Goal: Transaction & Acquisition: Subscribe to service/newsletter

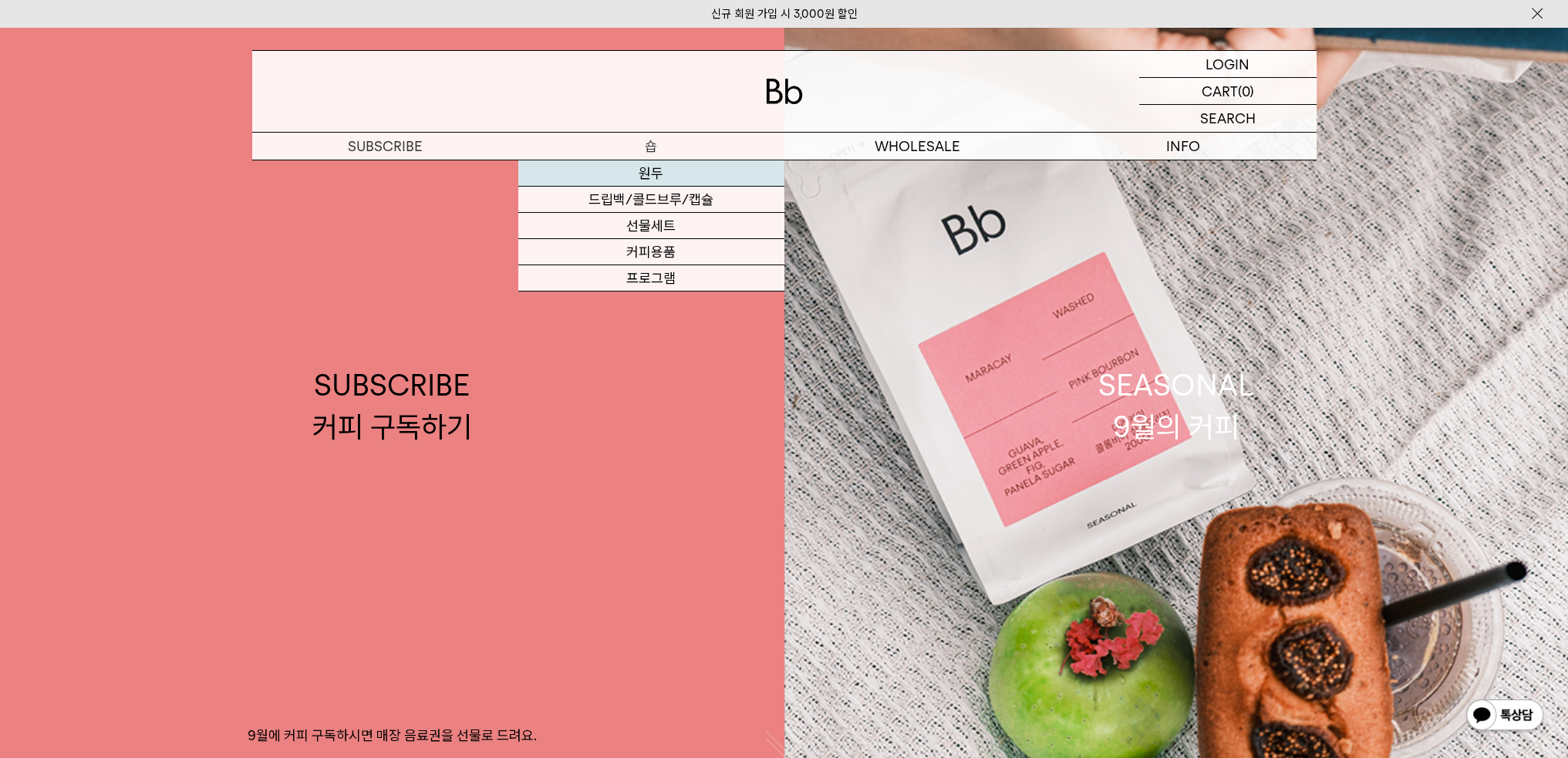
click at [646, 177] on link "원두" at bounding box center [651, 173] width 266 height 26
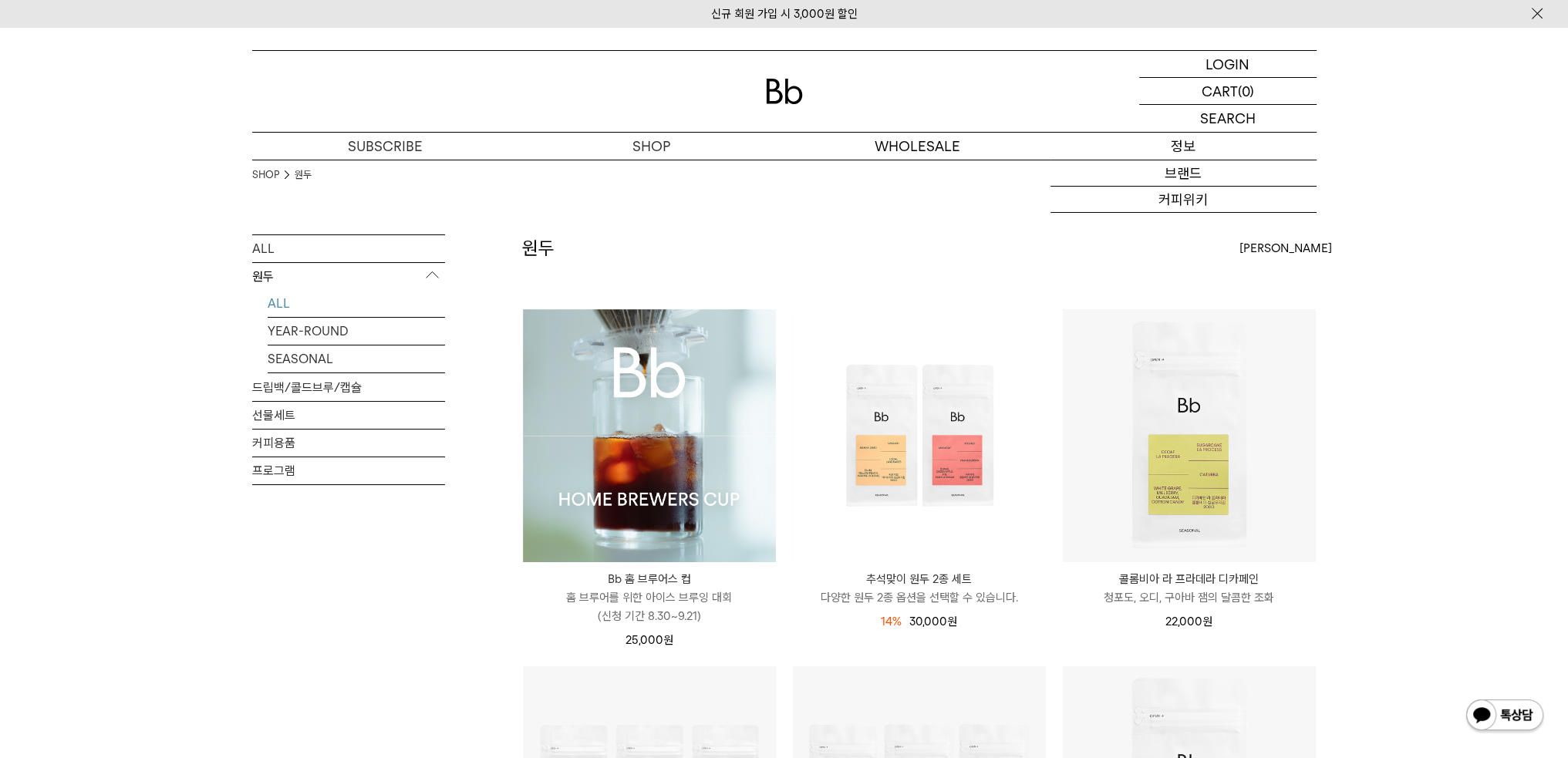
click at [1200, 144] on p "정보" at bounding box center [1183, 146] width 266 height 27
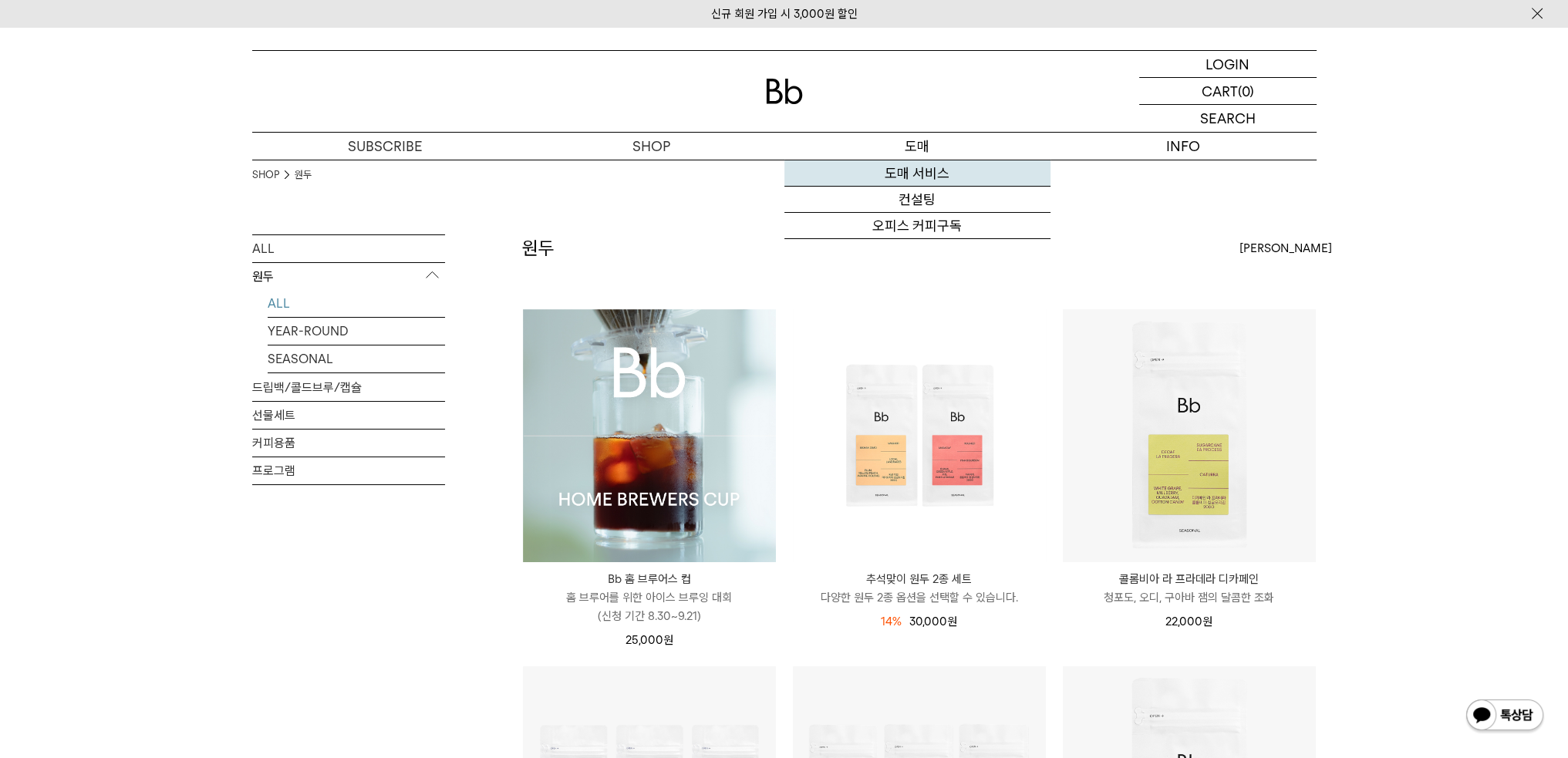
click at [904, 166] on link "도매 서비스" at bounding box center [917, 173] width 266 height 26
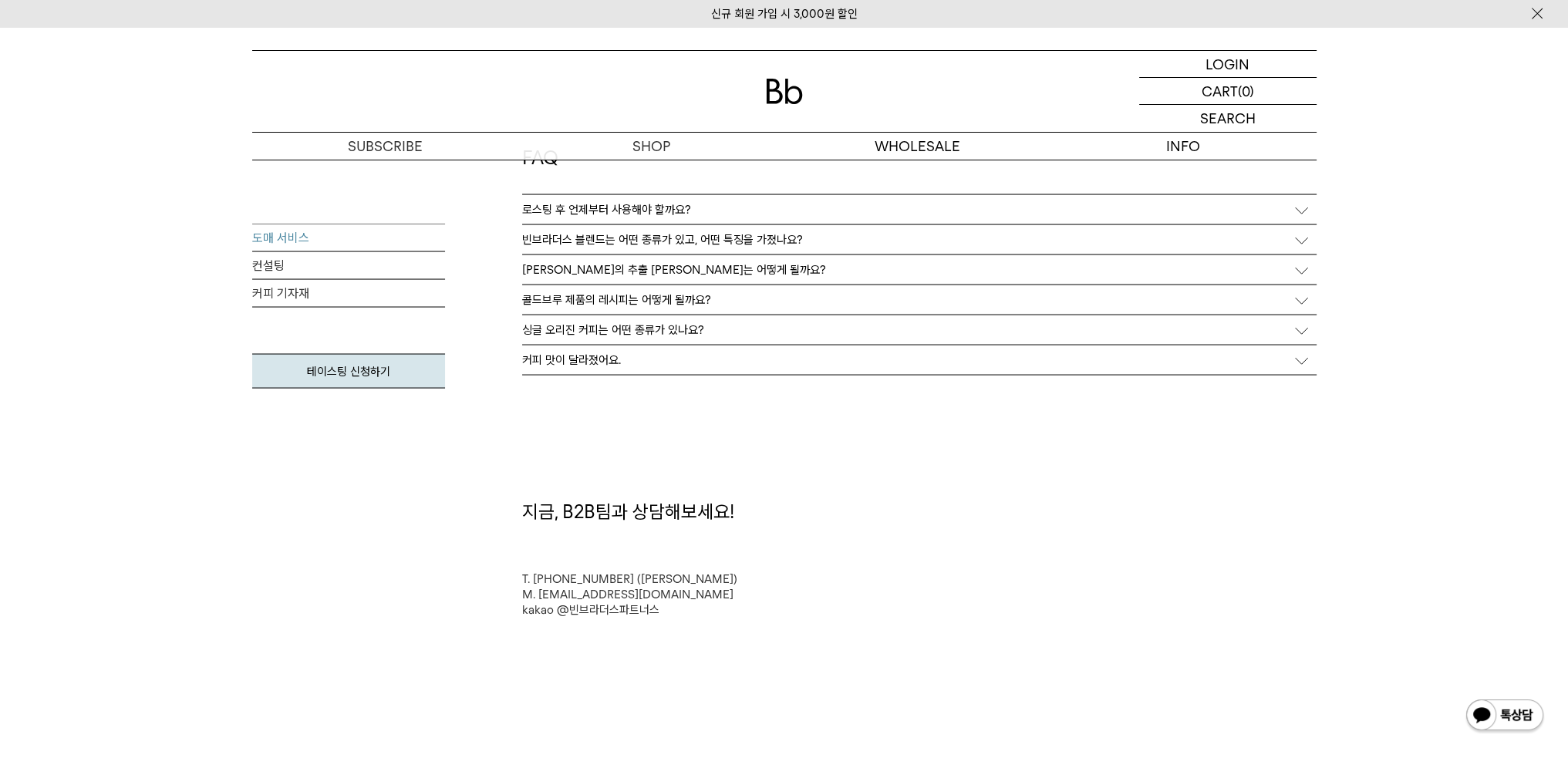
scroll to position [4007, 0]
click at [410, 144] on p "구독" at bounding box center [385, 146] width 266 height 27
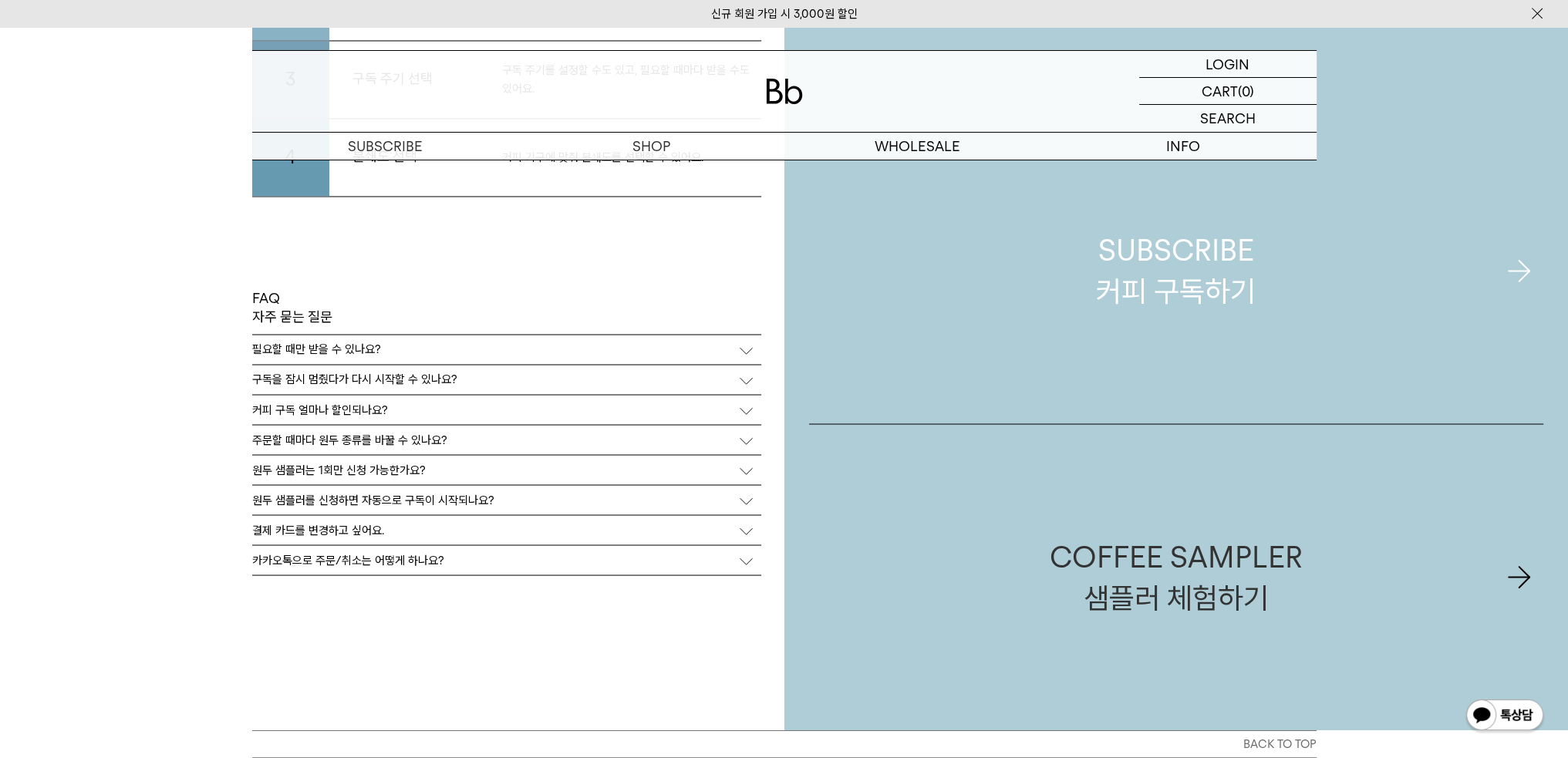
scroll to position [3415, 0]
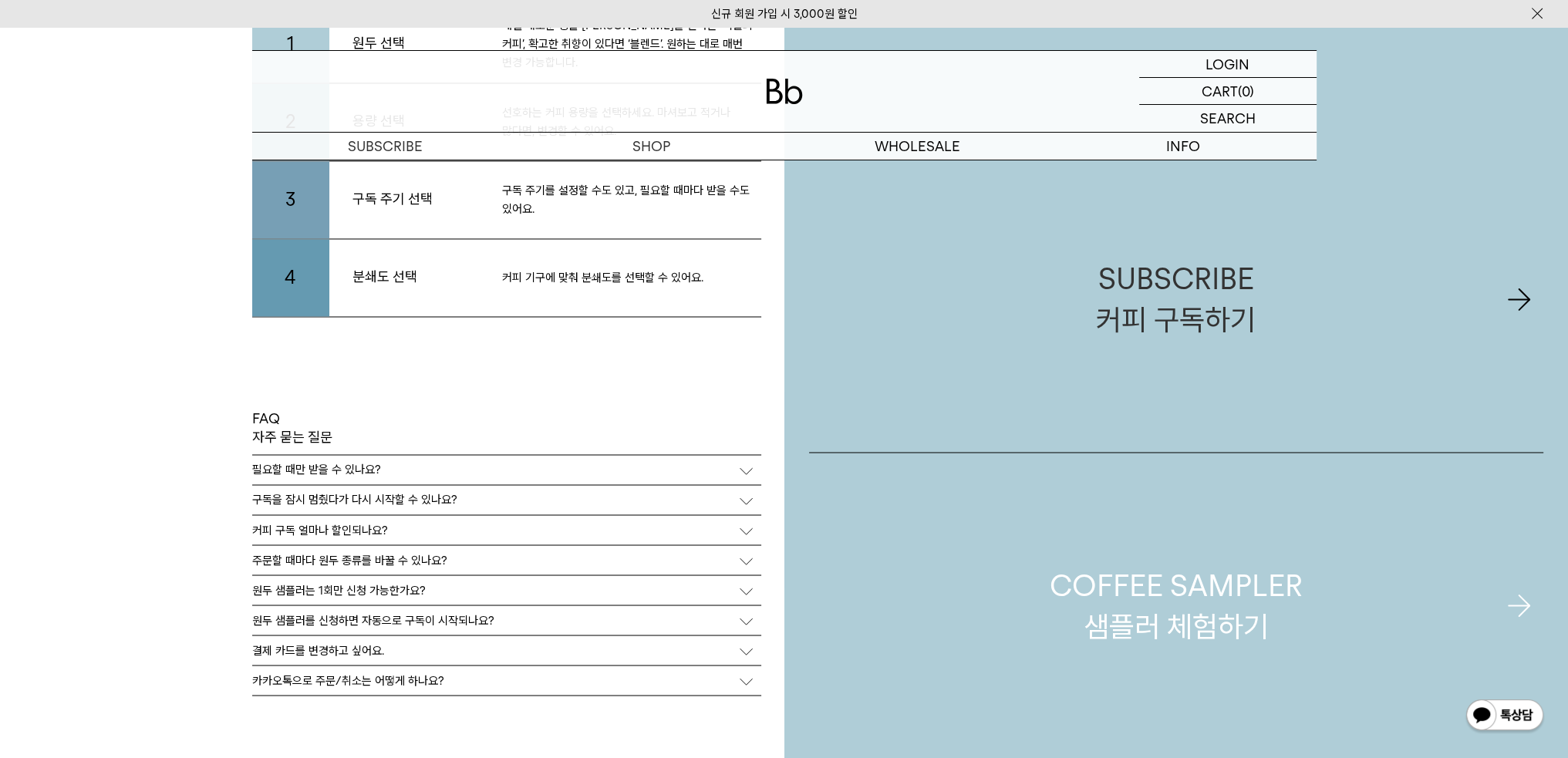
click at [1144, 521] on link "COFFEE SAMPLER 샘플러 체험하기" at bounding box center [1177, 606] width 735 height 306
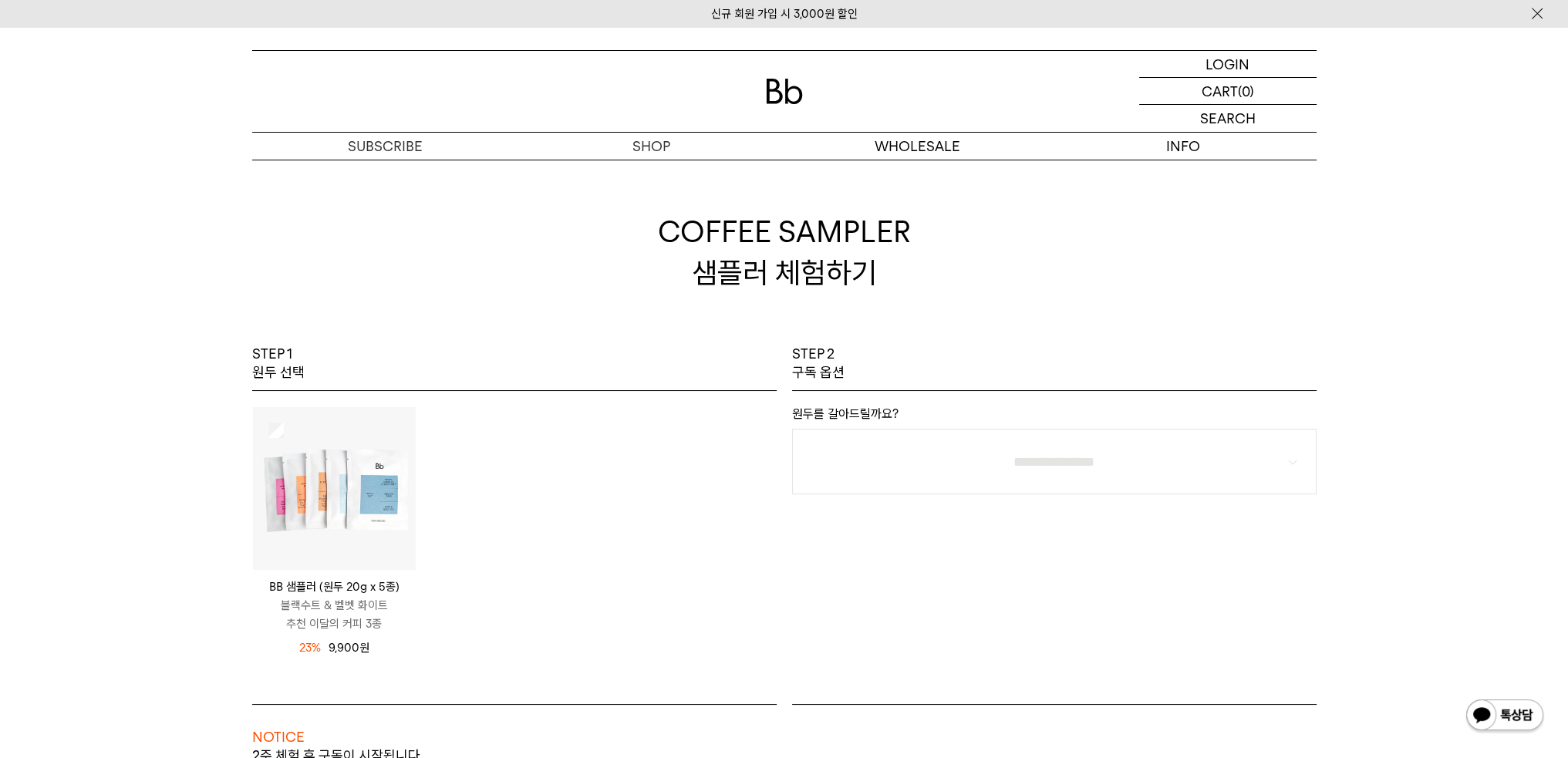
click at [360, 499] on img at bounding box center [334, 488] width 162 height 162
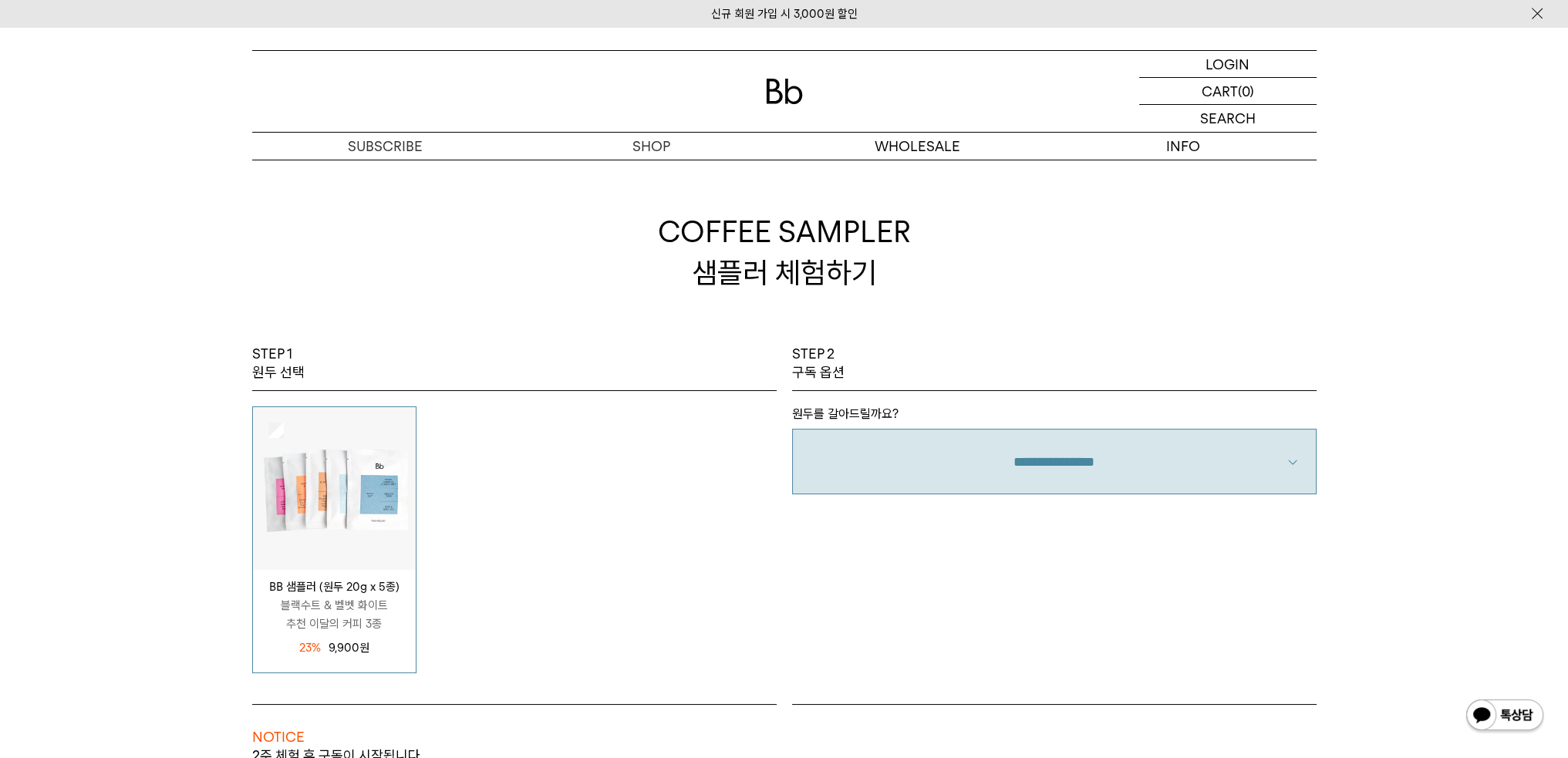
click at [939, 481] on select "**********" at bounding box center [1054, 462] width 525 height 66
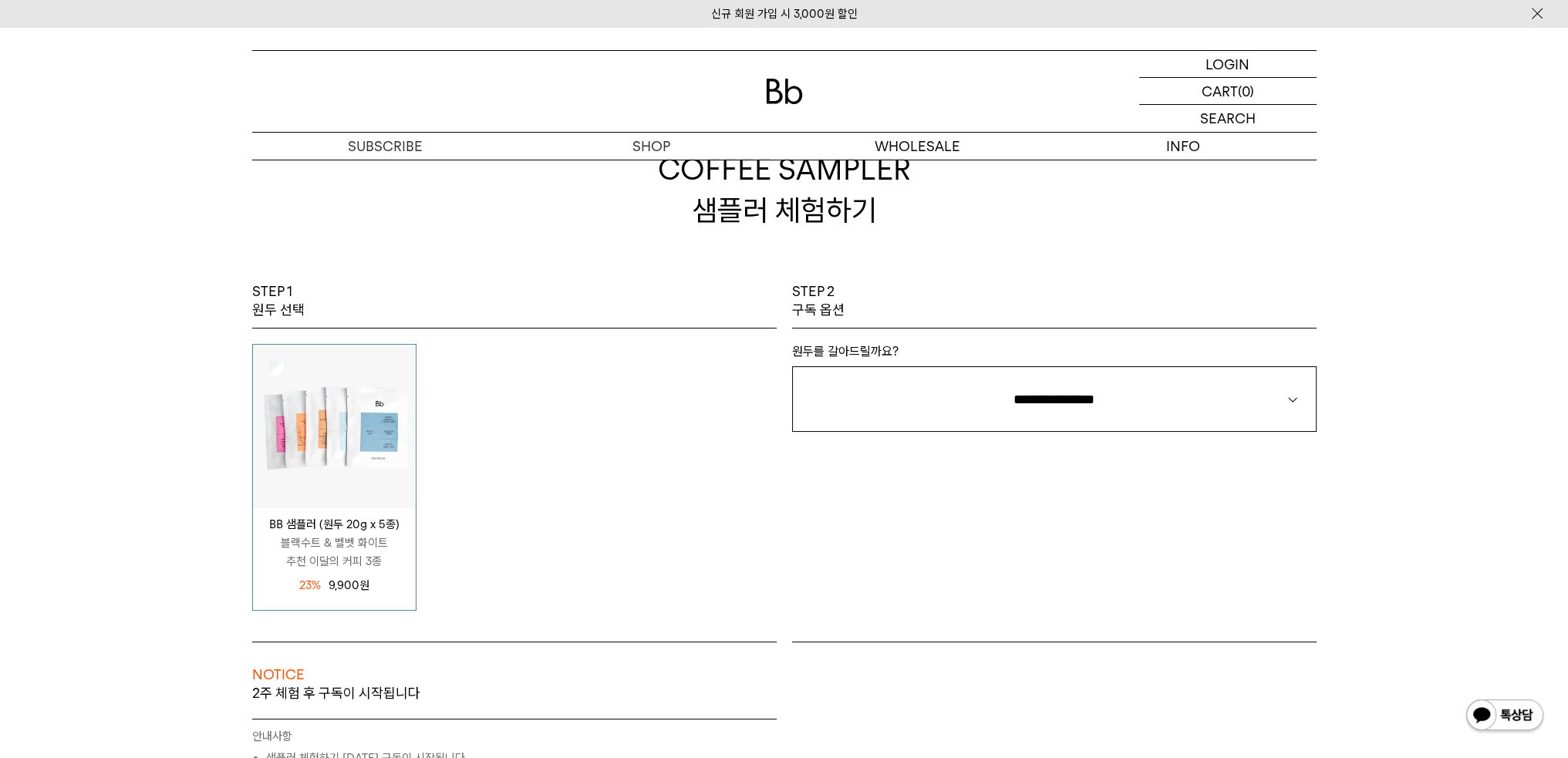
scroll to position [231, 0]
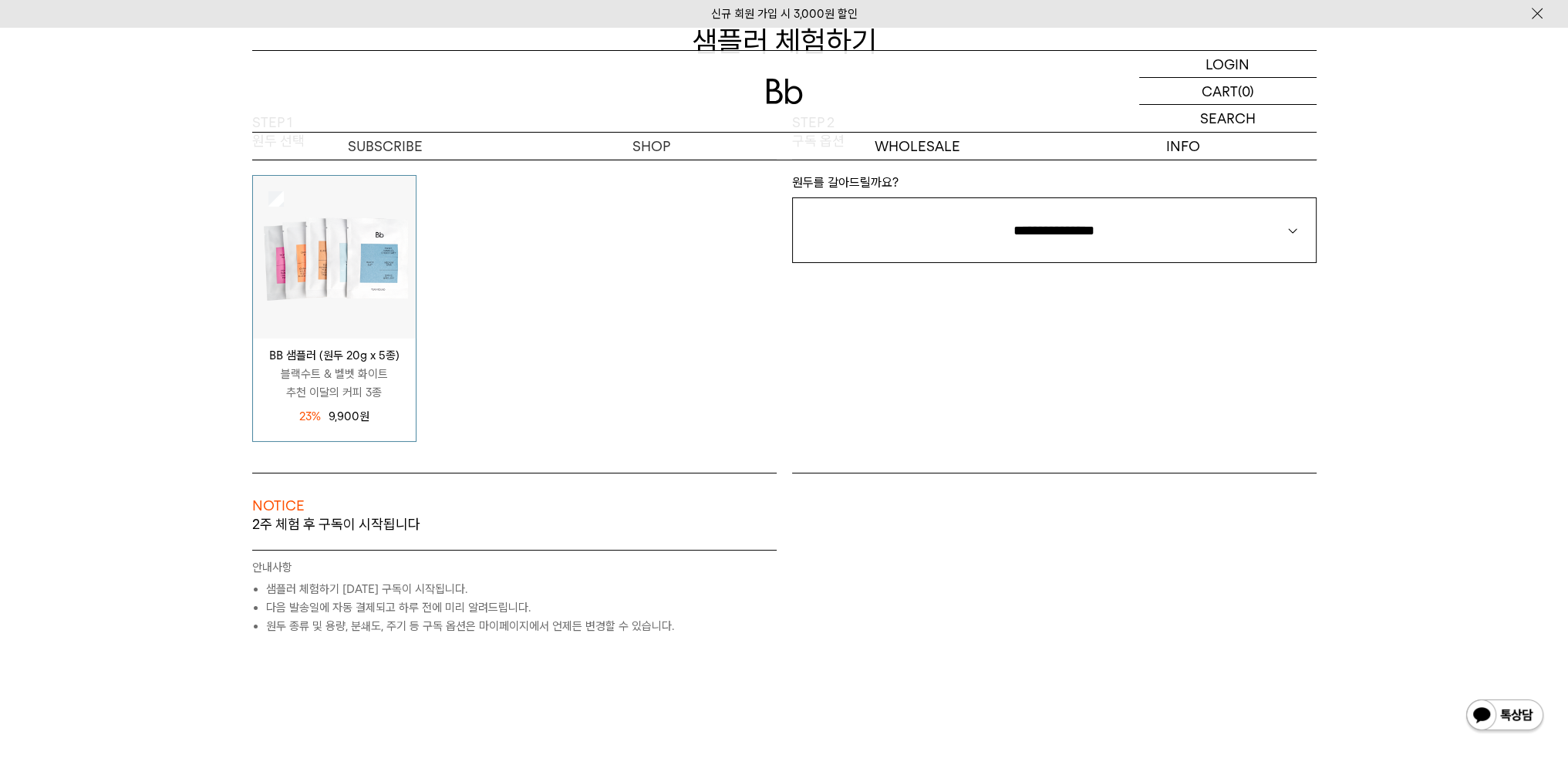
click at [1051, 195] on p "원두를 갈아드릴까요?" at bounding box center [1054, 186] width 525 height 22
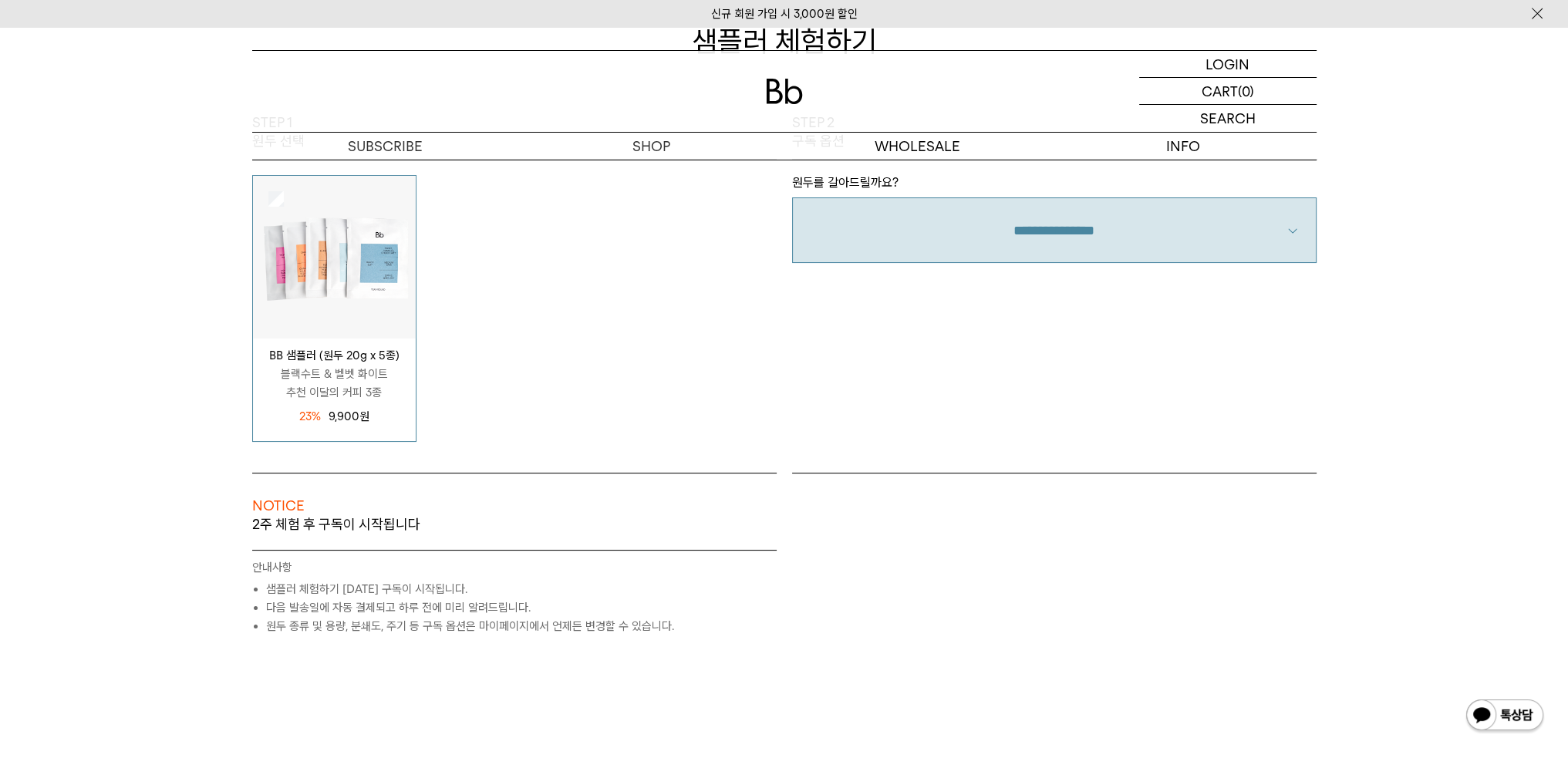
click at [1051, 211] on select "**********" at bounding box center [1054, 230] width 525 height 66
select select "**"
click at [792, 197] on select "**********" at bounding box center [1054, 230] width 525 height 66
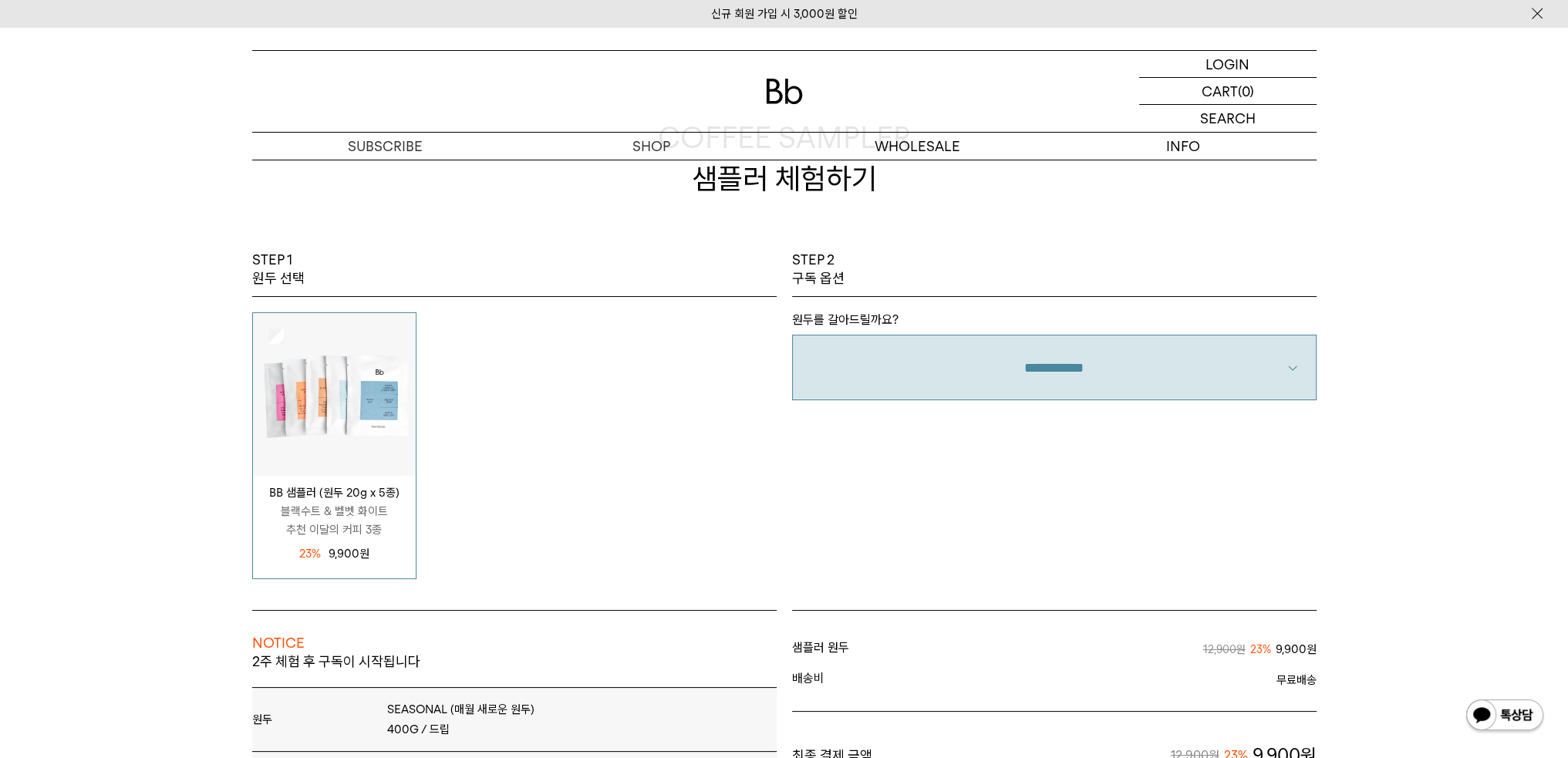
scroll to position [0, 0]
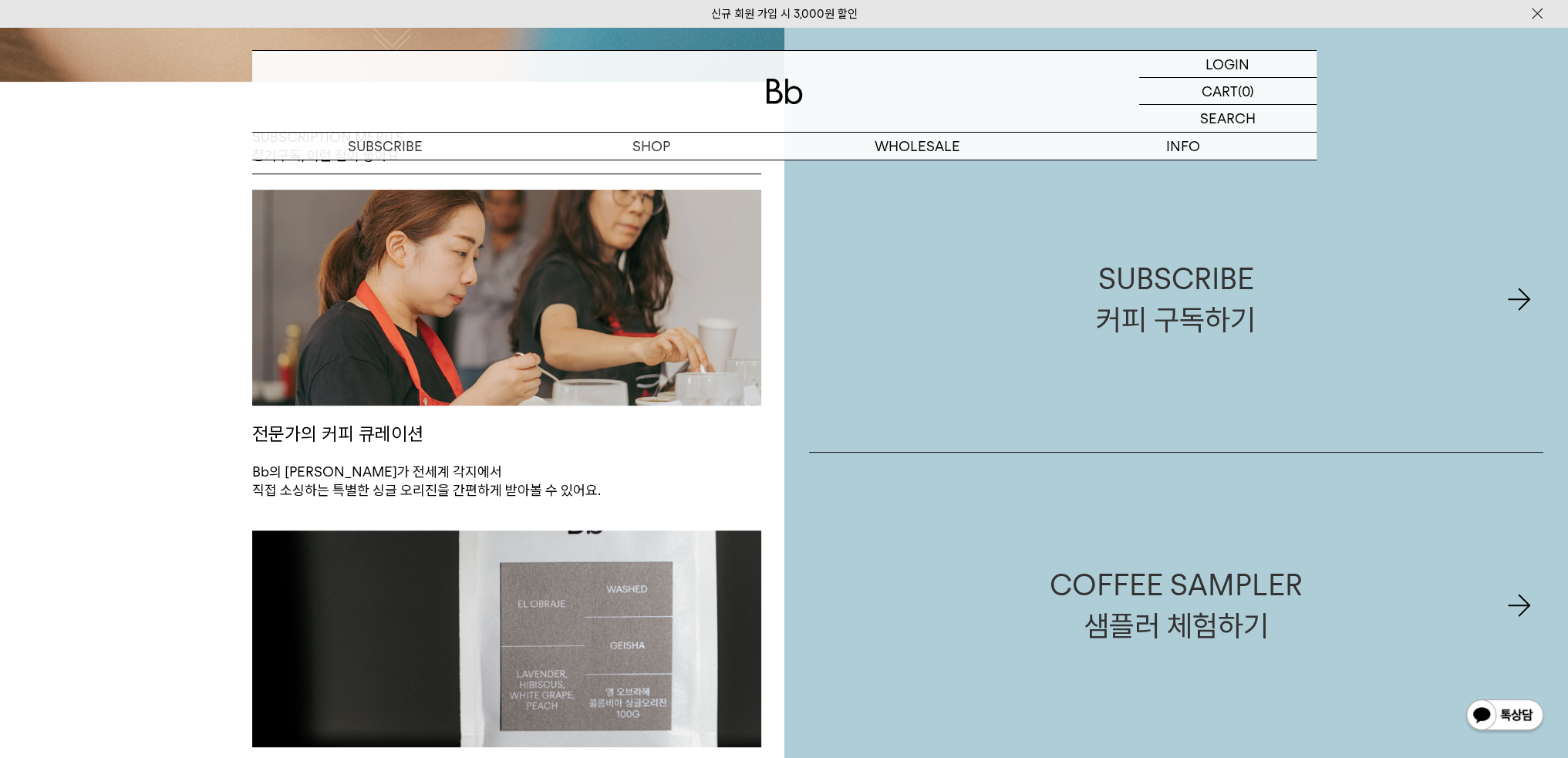
scroll to position [849, 0]
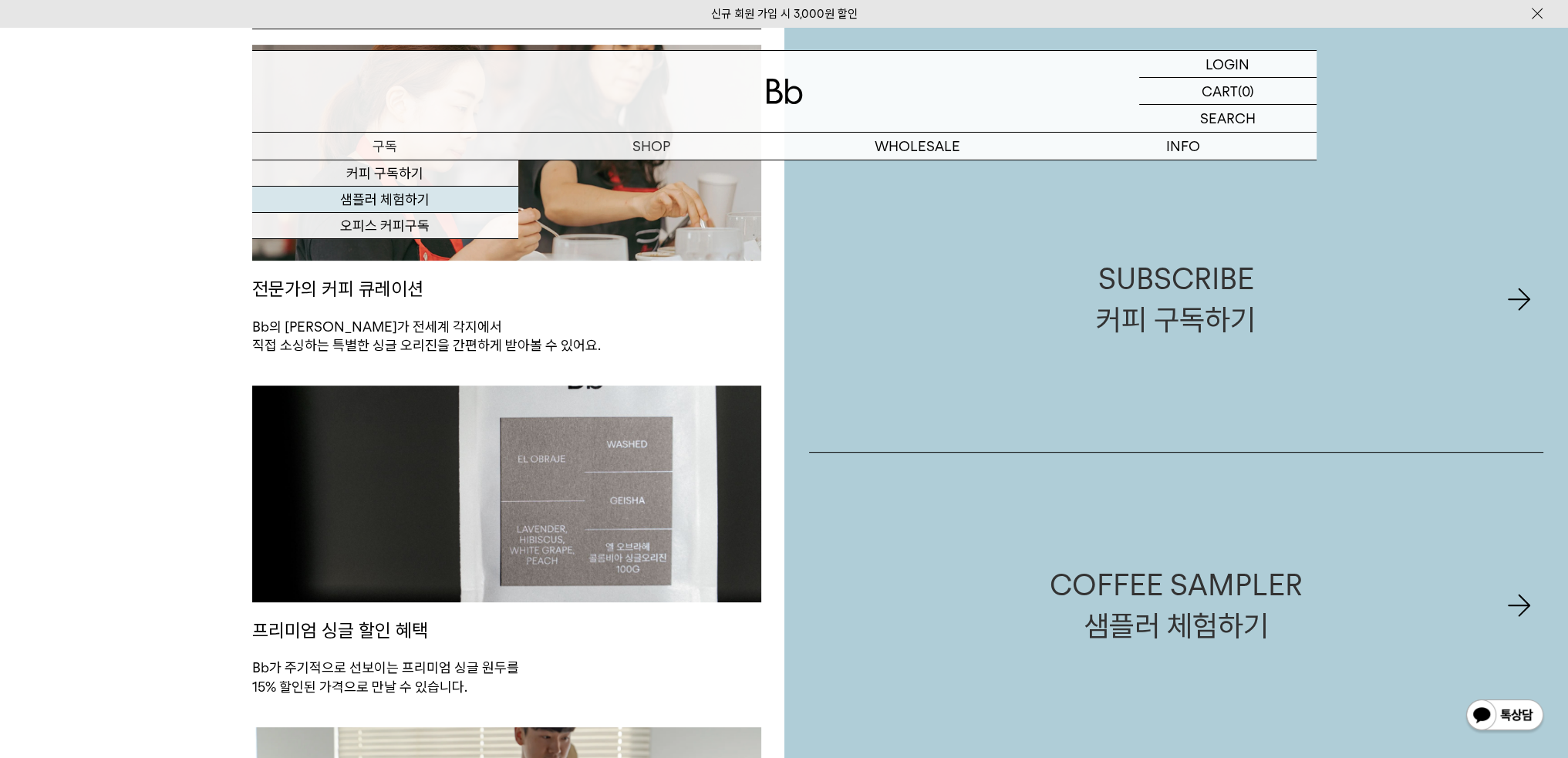
click at [385, 206] on link "샘플러 체험하기" at bounding box center [385, 200] width 266 height 26
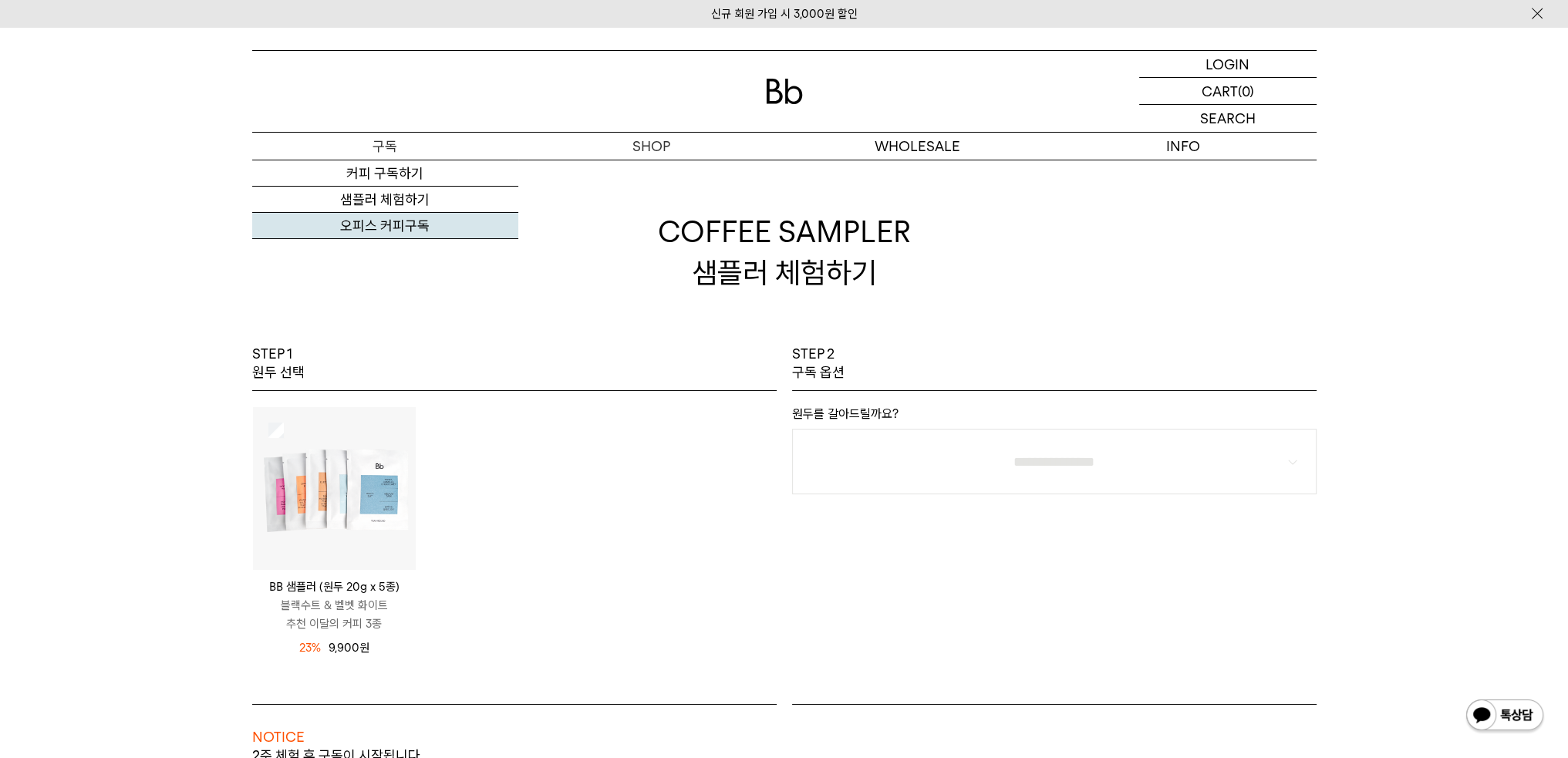
click at [410, 222] on link "오피스 커피구독" at bounding box center [385, 226] width 266 height 26
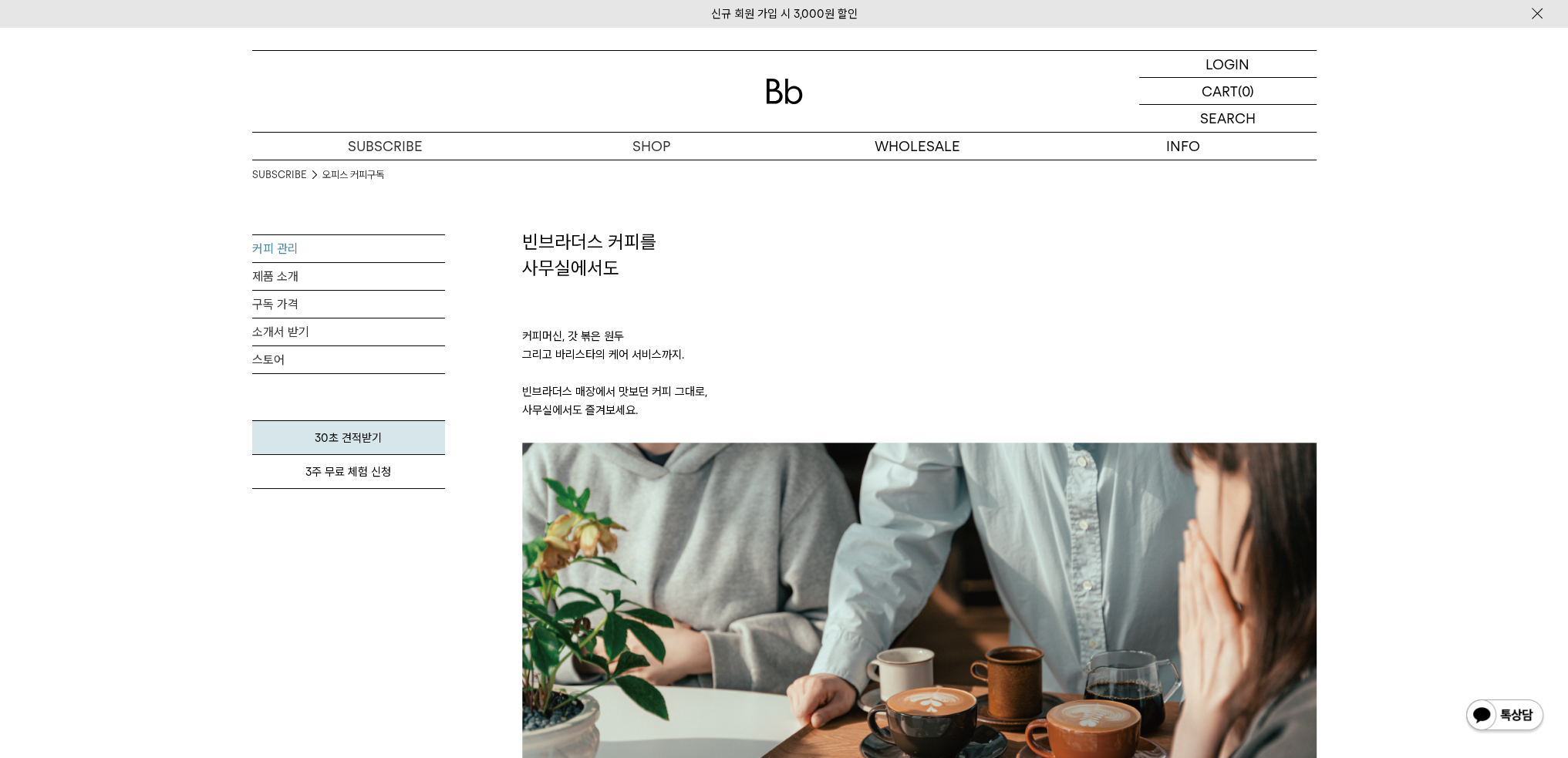
click at [263, 252] on link "커피 관리" at bounding box center [349, 248] width 192 height 27
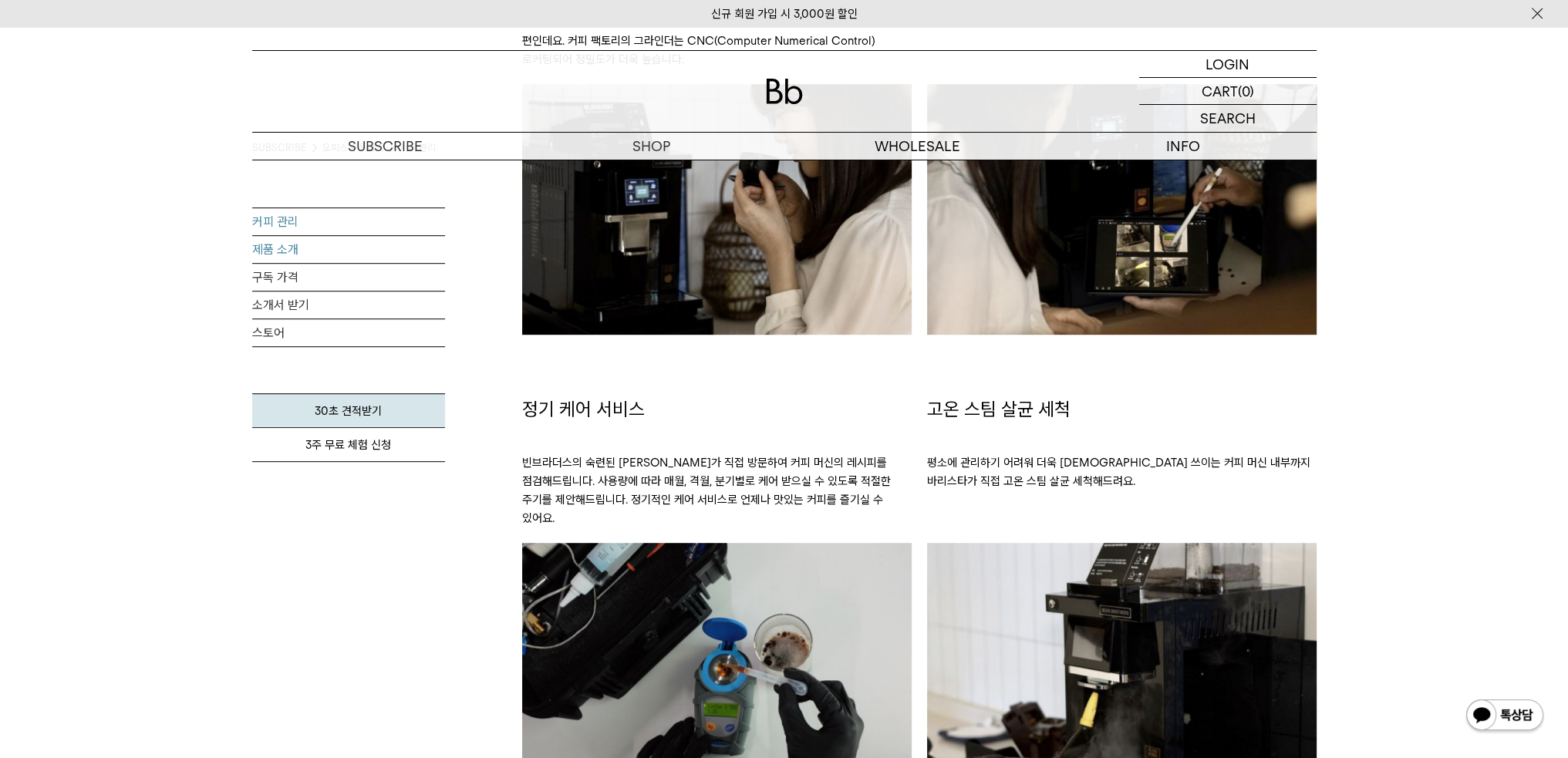
scroll to position [973, 0]
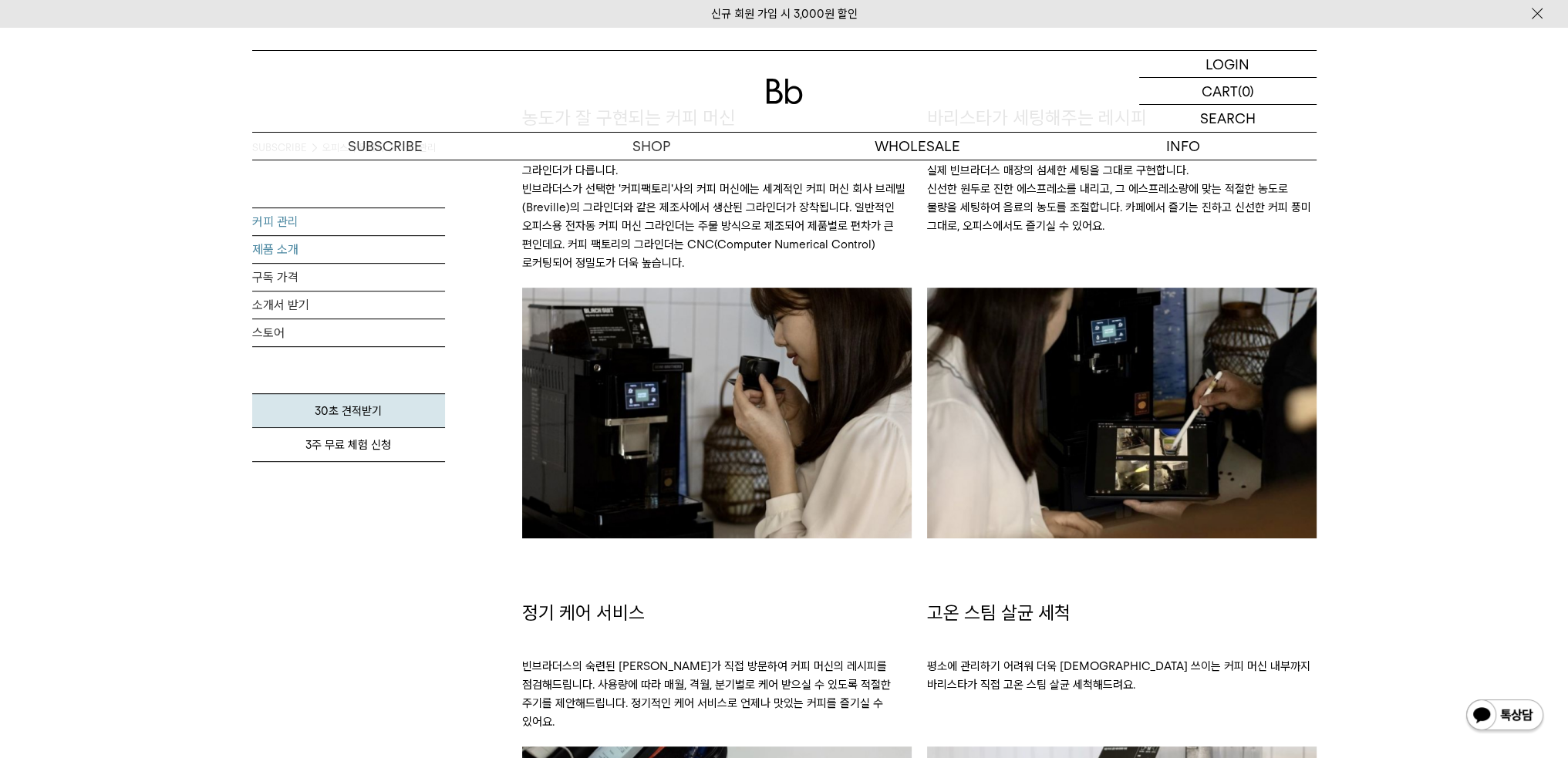
click at [329, 248] on link "제품 소개" at bounding box center [349, 249] width 192 height 27
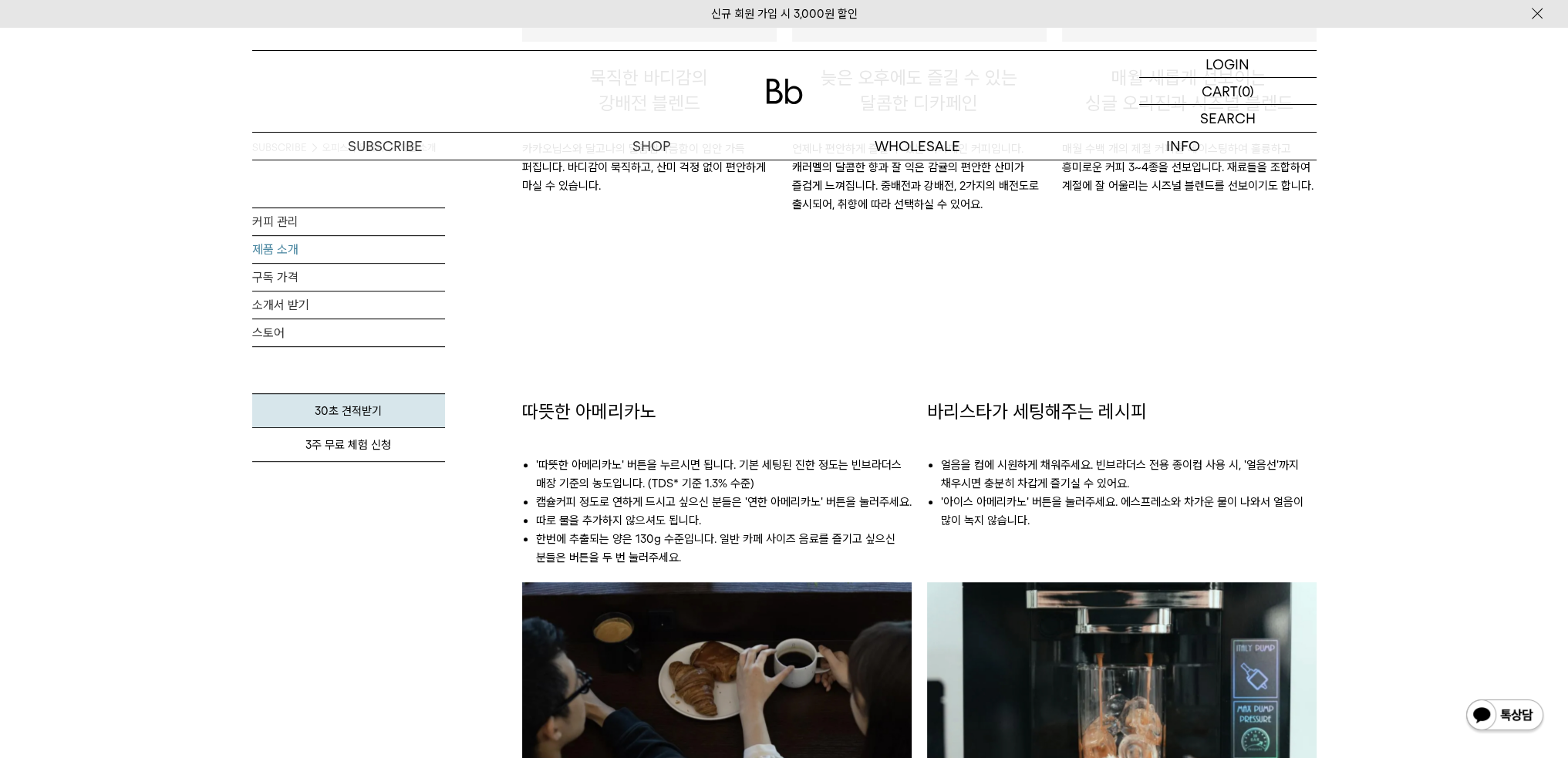
scroll to position [1234, 0]
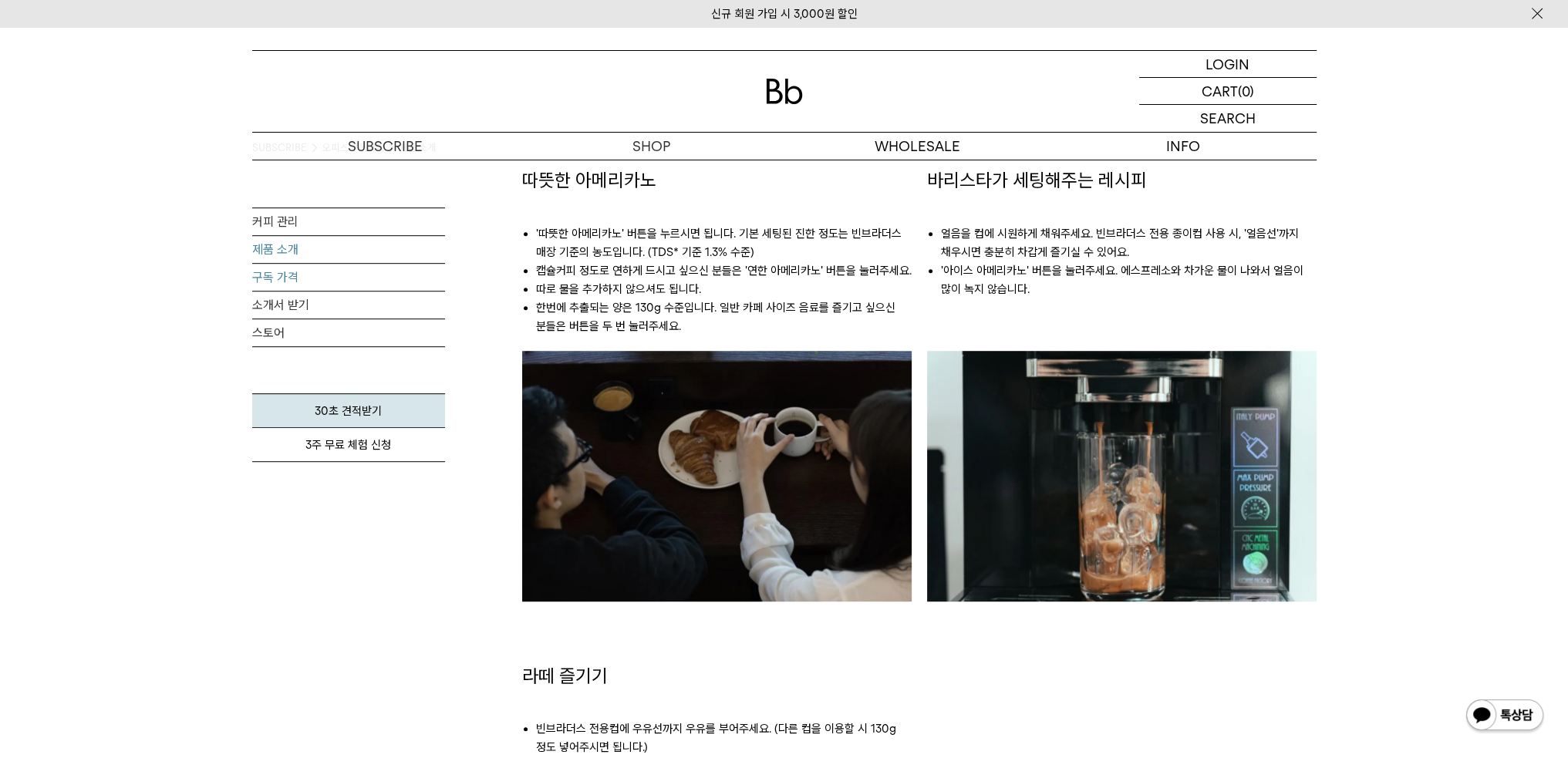
click at [341, 279] on link "구독 가격" at bounding box center [349, 277] width 192 height 27
